Goal: Task Accomplishment & Management: Manage account settings

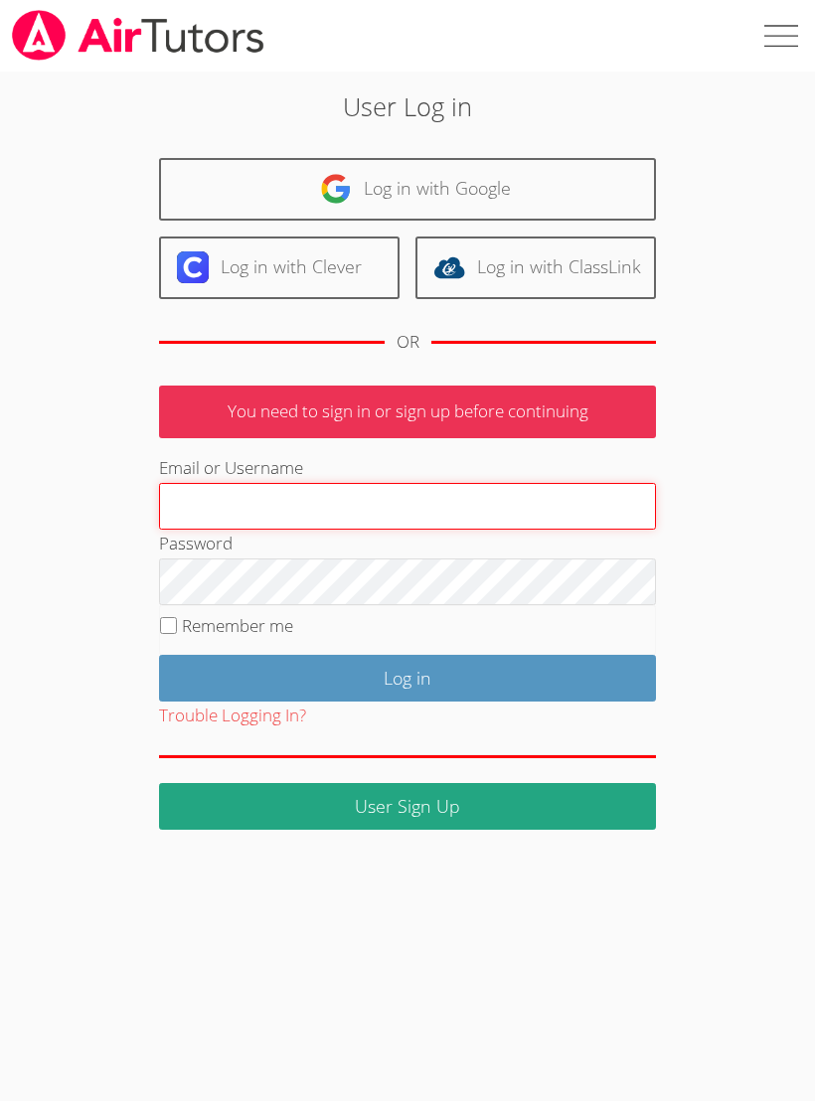
type input "[EMAIL_ADDRESS][DOMAIN_NAME]"
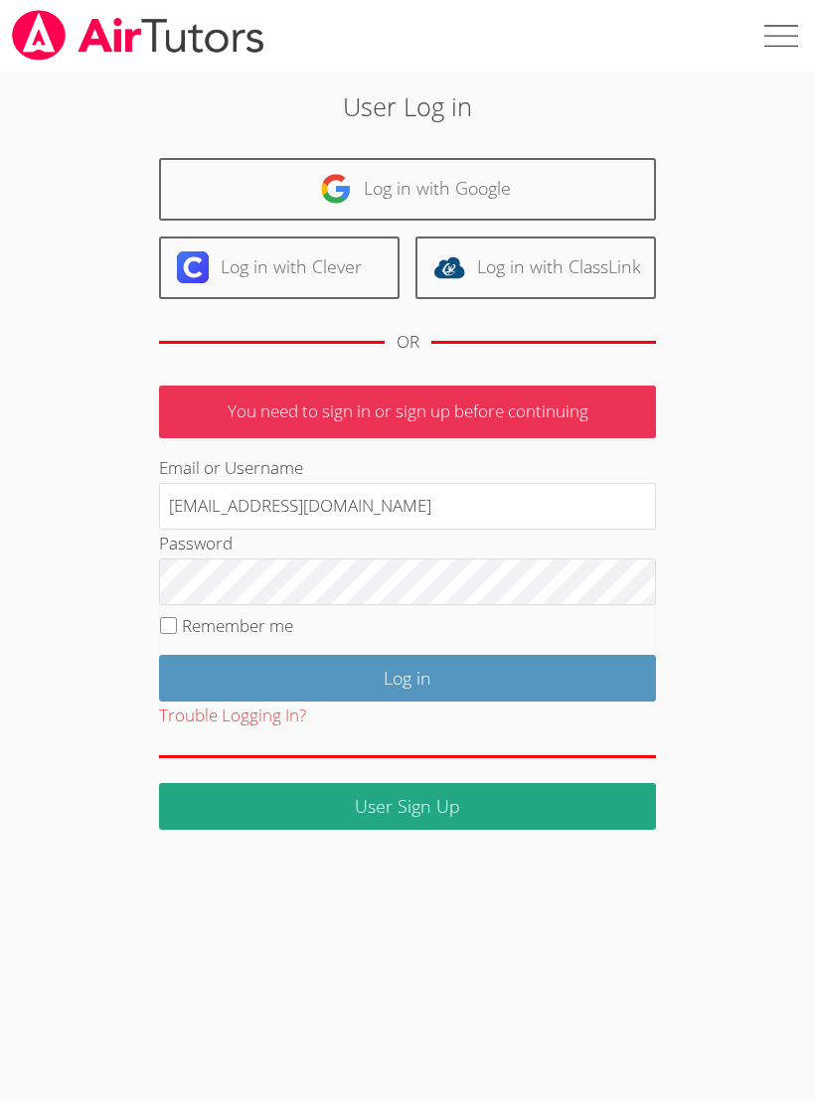
click at [407, 674] on input "Log in" at bounding box center [407, 678] width 497 height 47
